Goal: Task Accomplishment & Management: Complete application form

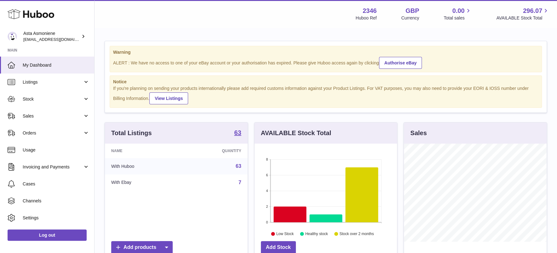
scroll to position [98, 142]
click at [29, 102] on link "Stock" at bounding box center [47, 99] width 94 height 17
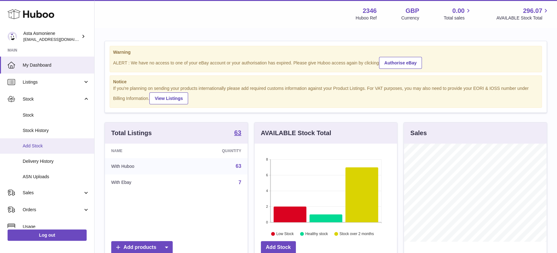
click at [39, 147] on span "Add Stock" at bounding box center [56, 146] width 67 height 6
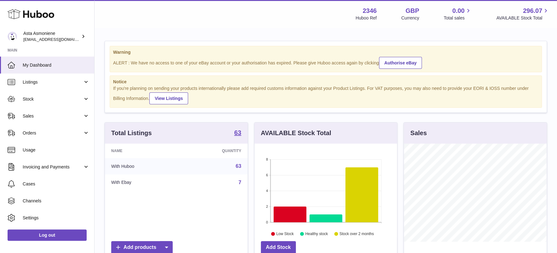
scroll to position [98, 142]
click at [79, 115] on link "Sales" at bounding box center [47, 116] width 94 height 17
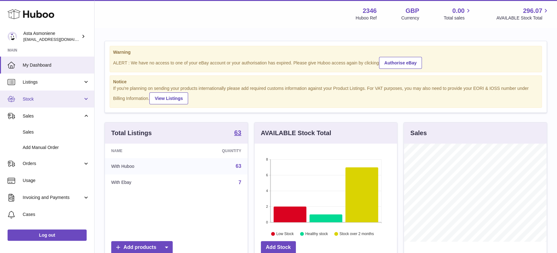
click at [37, 98] on span "Stock" at bounding box center [53, 99] width 60 height 6
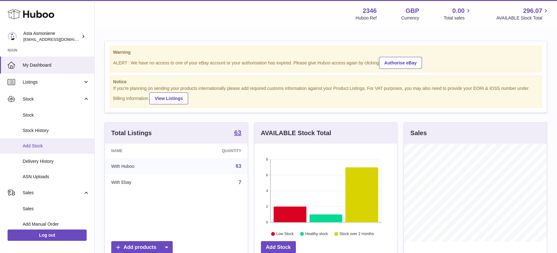
click at [37, 145] on span "Add Stock" at bounding box center [56, 146] width 67 height 6
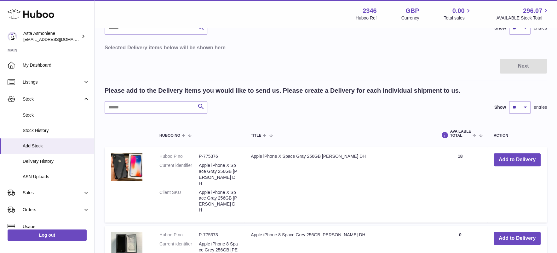
scroll to position [14, 0]
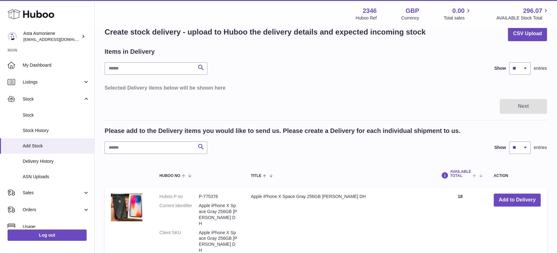
click at [461, 174] on span "AVAILABLE Total" at bounding box center [460, 174] width 21 height 8
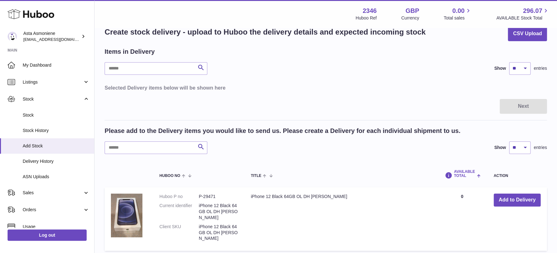
click at [457, 173] on span "AVAILABLE Total" at bounding box center [465, 174] width 22 height 8
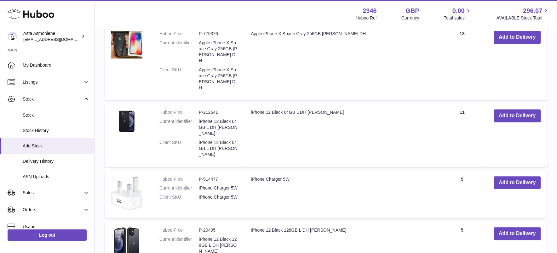
scroll to position [386, 0]
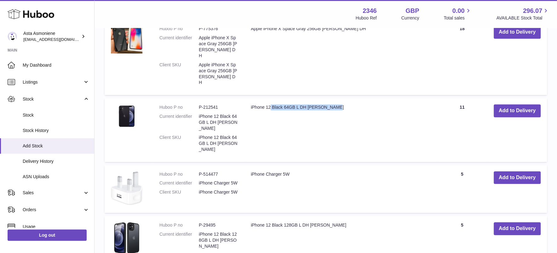
drag, startPoint x: 251, startPoint y: 95, endPoint x: 314, endPoint y: 96, distance: 63.3
click at [314, 98] on td "iPhone 12 Black 64GB L DH Jim" at bounding box center [340, 130] width 192 height 64
copy td "iPhone 12 Black 64GB L DH Jim"
click at [528, 105] on button "Add to Delivery" at bounding box center [516, 111] width 47 height 13
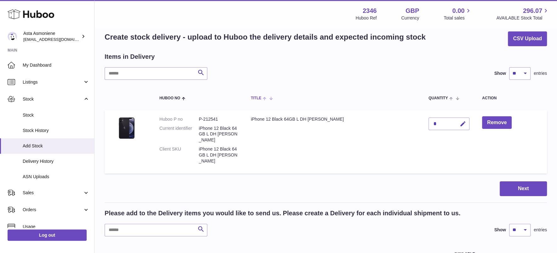
scroll to position [0, 0]
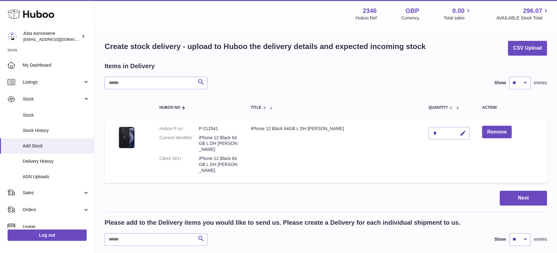
click at [428, 135] on div "*" at bounding box center [448, 133] width 41 height 13
click at [459, 133] on icon "button" at bounding box center [462, 133] width 7 height 7
type input "**"
click at [460, 133] on icon "submit" at bounding box center [463, 134] width 6 height 6
click at [510, 191] on button "Next" at bounding box center [522, 198] width 47 height 15
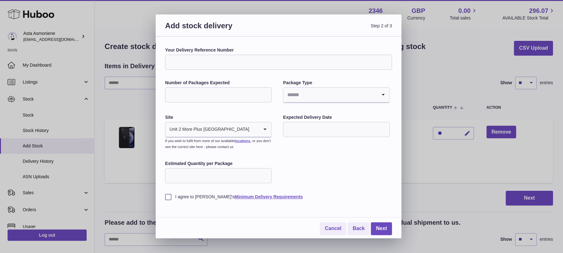
click at [205, 66] on input "Your Delivery Reference Number" at bounding box center [278, 62] width 227 height 15
paste input "**********"
type input "**********"
click at [177, 95] on input "Number of Packages Expected" at bounding box center [218, 95] width 106 height 15
type input "*"
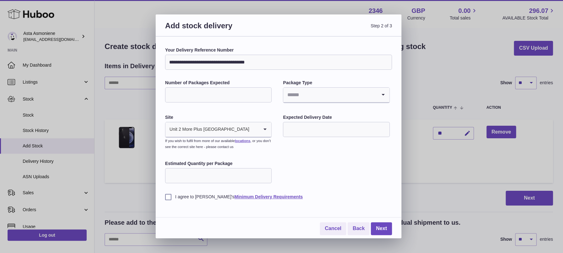
click at [314, 96] on input "Search for option" at bounding box center [329, 95] width 93 height 14
click at [299, 137] on li "Boxes" at bounding box center [335, 137] width 105 height 13
click at [307, 130] on input "text" at bounding box center [336, 129] width 106 height 15
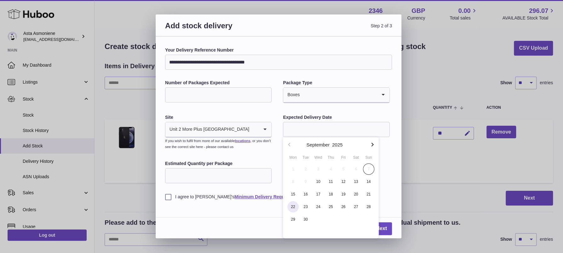
click at [296, 206] on span "22" at bounding box center [292, 206] width 11 height 11
type input "**********"
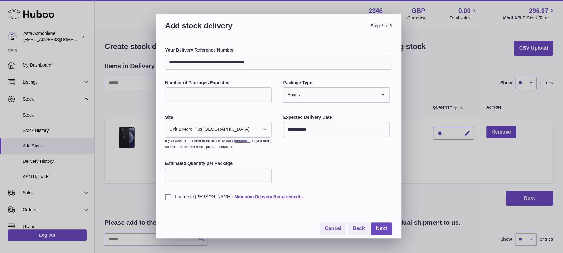
click at [209, 172] on input "Estimated Quantity per Package" at bounding box center [218, 175] width 106 height 15
type input "**"
click at [168, 196] on label "I agree to Huboo's Minimum Delivery Requirements" at bounding box center [278, 197] width 227 height 6
click at [332, 188] on div "I agree to Huboo's Minimum Delivery Requirements" at bounding box center [278, 192] width 227 height 15
click at [378, 231] on link "Next" at bounding box center [381, 229] width 21 height 13
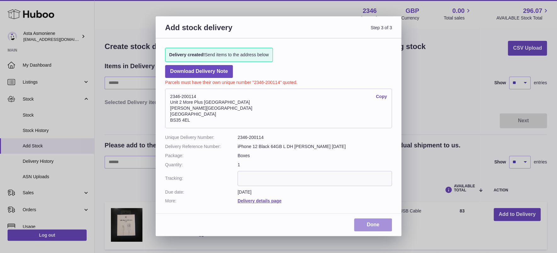
click at [377, 227] on link "Done" at bounding box center [373, 225] width 38 height 13
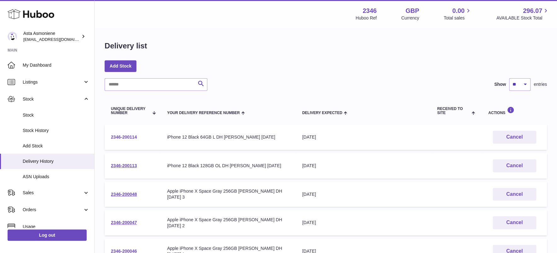
click at [130, 138] on link "2346-200114" at bounding box center [124, 137] width 26 height 5
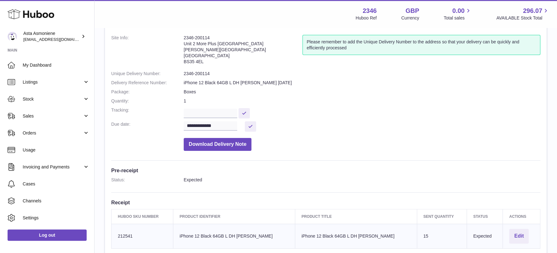
scroll to position [34, 0]
click at [479, 132] on dd "**********" at bounding box center [362, 127] width 356 height 10
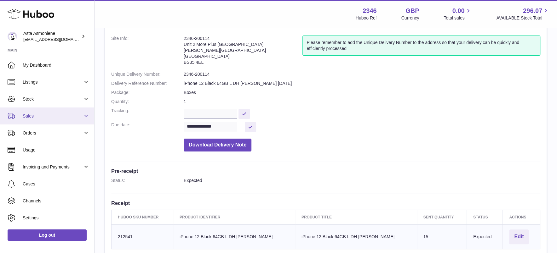
click at [30, 119] on span "Sales" at bounding box center [53, 116] width 60 height 6
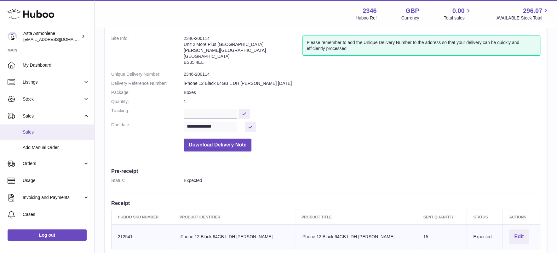
click at [29, 126] on link "Sales" at bounding box center [47, 132] width 94 height 15
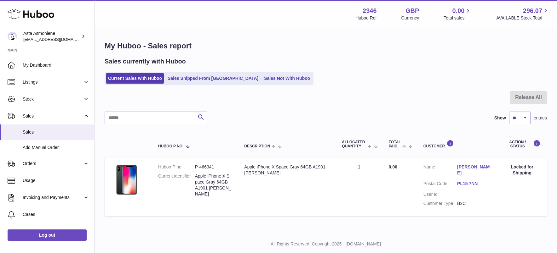
scroll to position [10, 0]
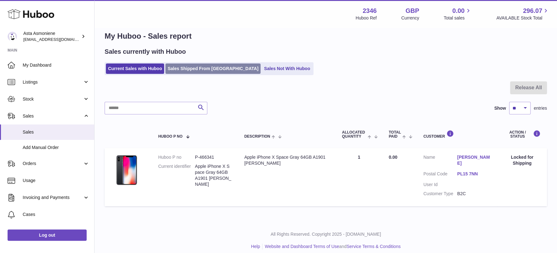
click at [199, 72] on link "Sales Shipped From [GEOGRAPHIC_DATA]" at bounding box center [212, 69] width 95 height 10
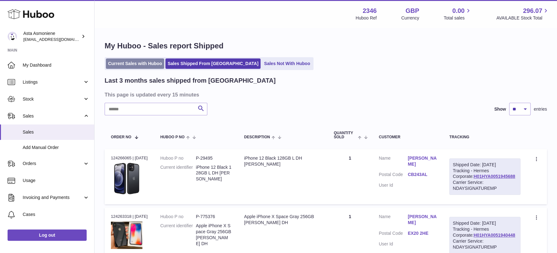
click at [133, 61] on link "Current Sales with Huboo" at bounding box center [135, 64] width 58 height 10
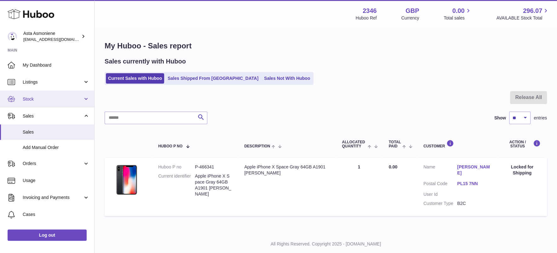
click at [31, 102] on span "Stock" at bounding box center [53, 99] width 60 height 6
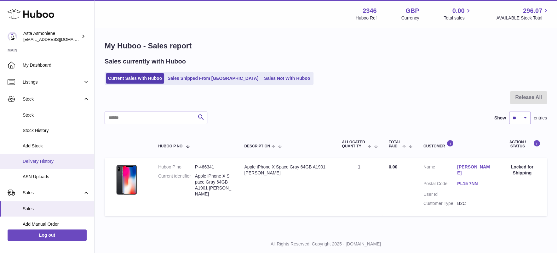
click at [35, 162] on span "Delivery History" at bounding box center [56, 162] width 67 height 6
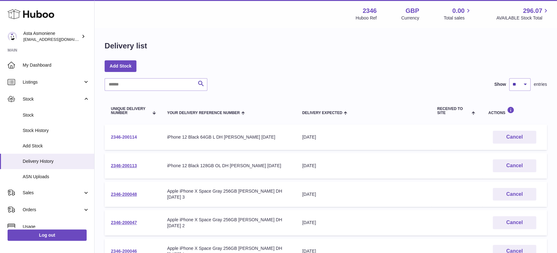
scroll to position [67, 0]
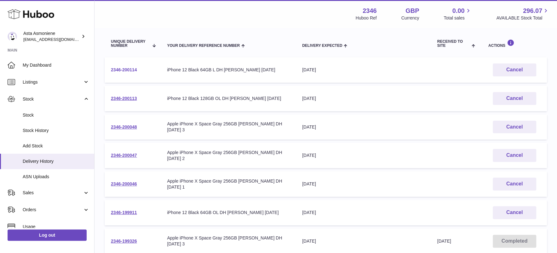
click at [132, 70] on link "2346-200114" at bounding box center [124, 69] width 26 height 5
click at [129, 99] on link "2346-200113" at bounding box center [124, 98] width 26 height 5
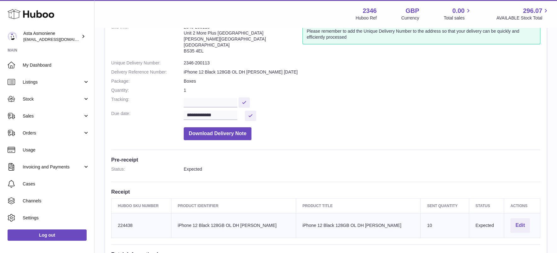
scroll to position [34, 0]
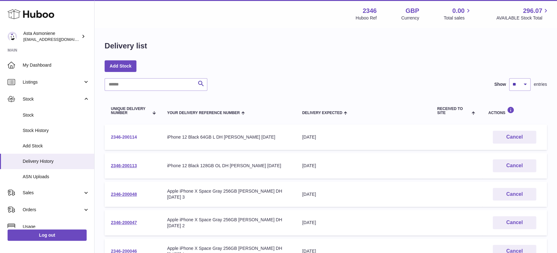
click at [122, 136] on link "2346-200114" at bounding box center [124, 137] width 26 height 5
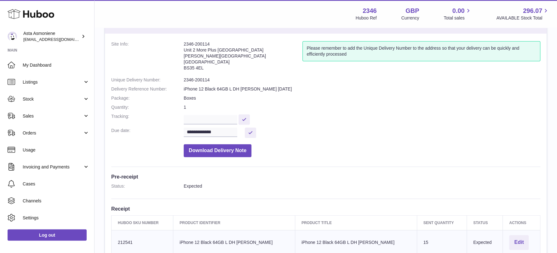
scroll to position [34, 0]
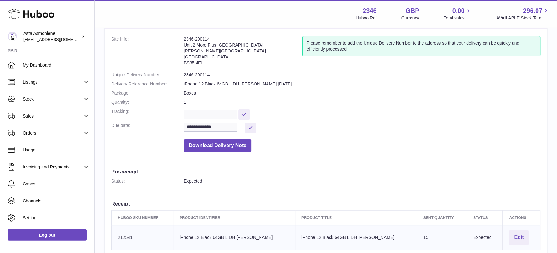
click at [405, 95] on dd "Boxes" at bounding box center [362, 93] width 356 height 6
click at [39, 18] on icon at bounding box center [31, 14] width 47 height 13
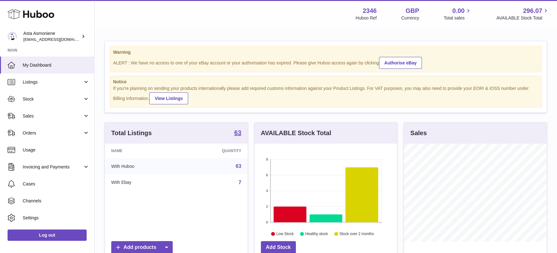
scroll to position [98, 142]
